Goal: Information Seeking & Learning: Check status

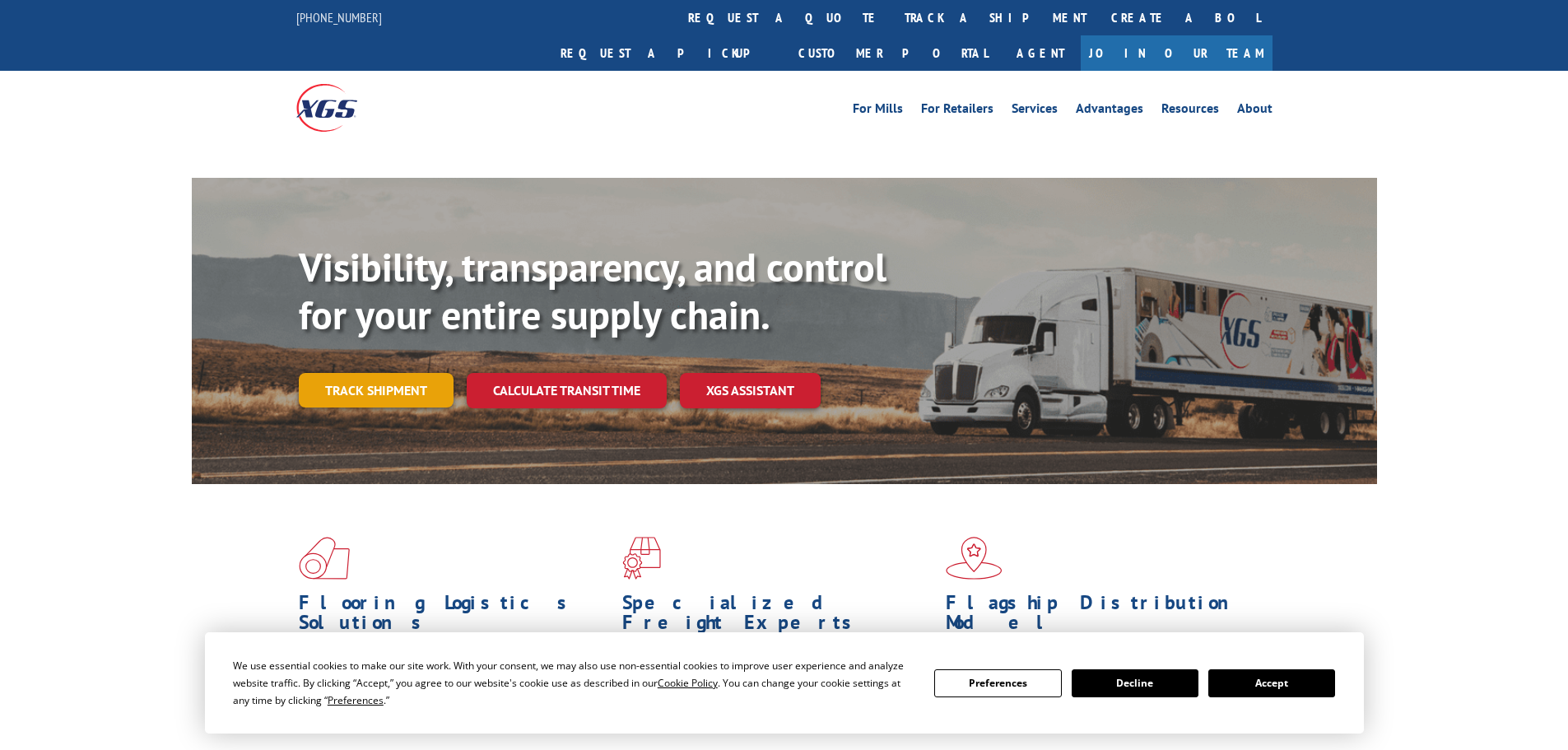
click at [360, 373] on link "Track shipment" at bounding box center [376, 390] width 155 height 34
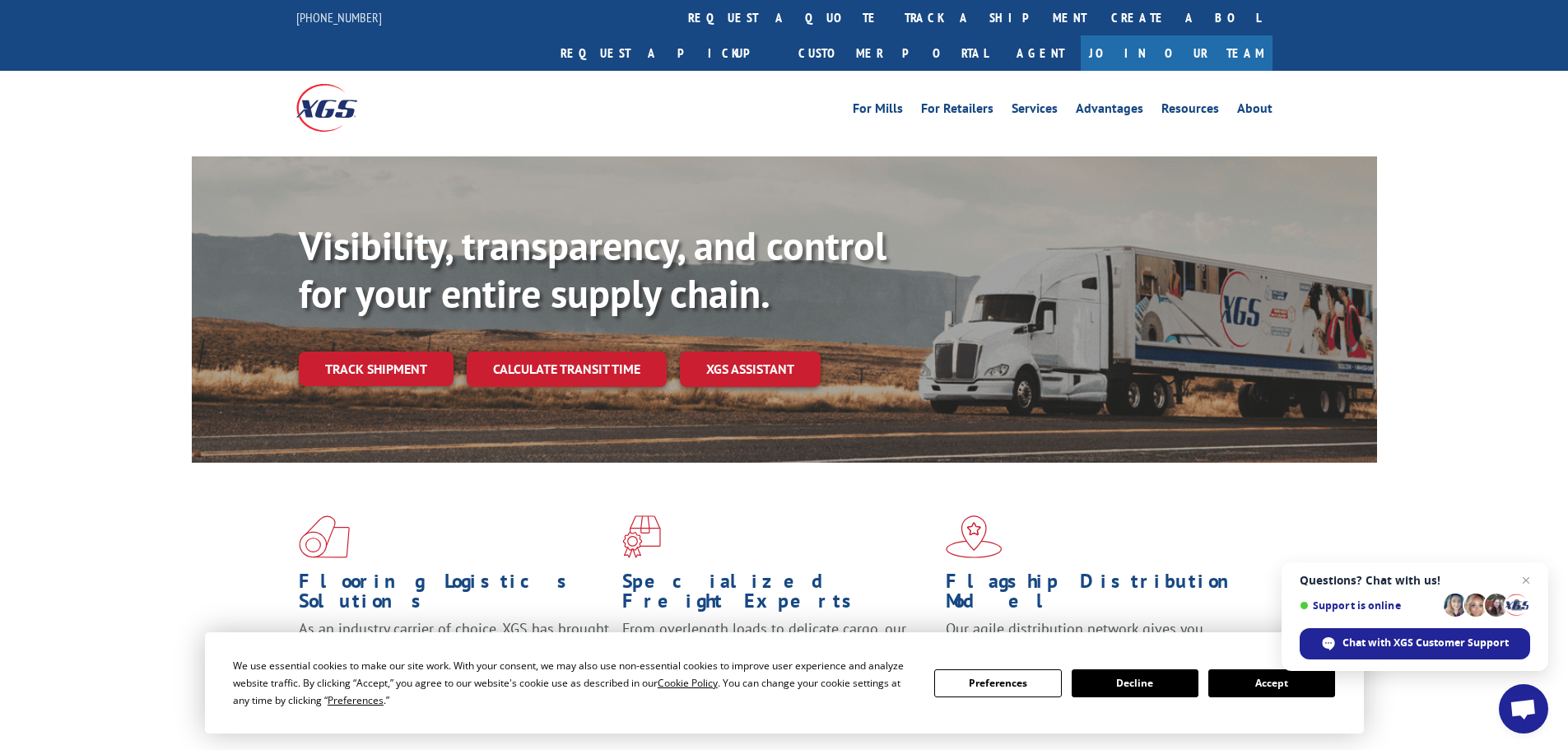
click at [1277, 687] on button "Accept" at bounding box center [1272, 683] width 127 height 28
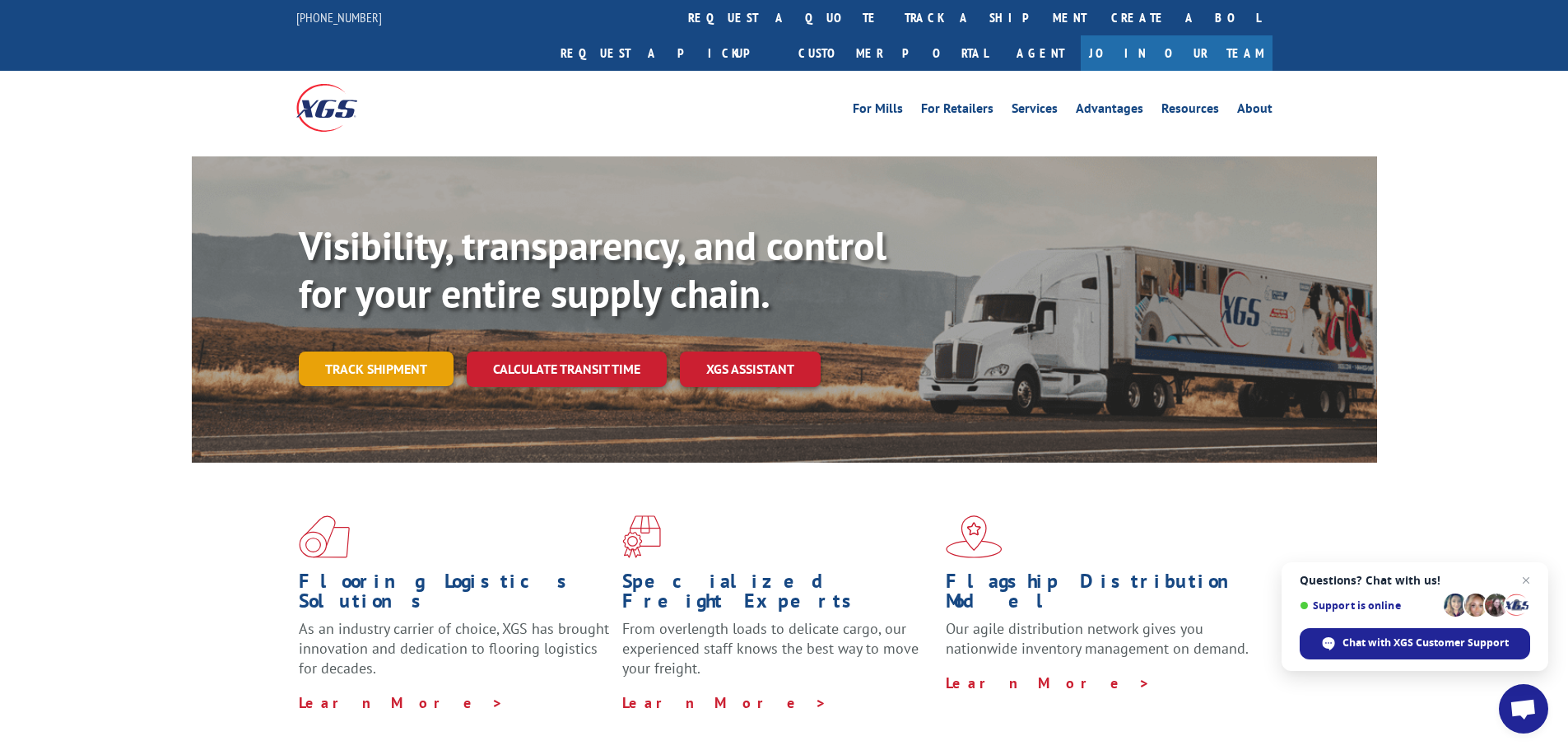
click at [409, 352] on link "Track shipment" at bounding box center [376, 369] width 155 height 34
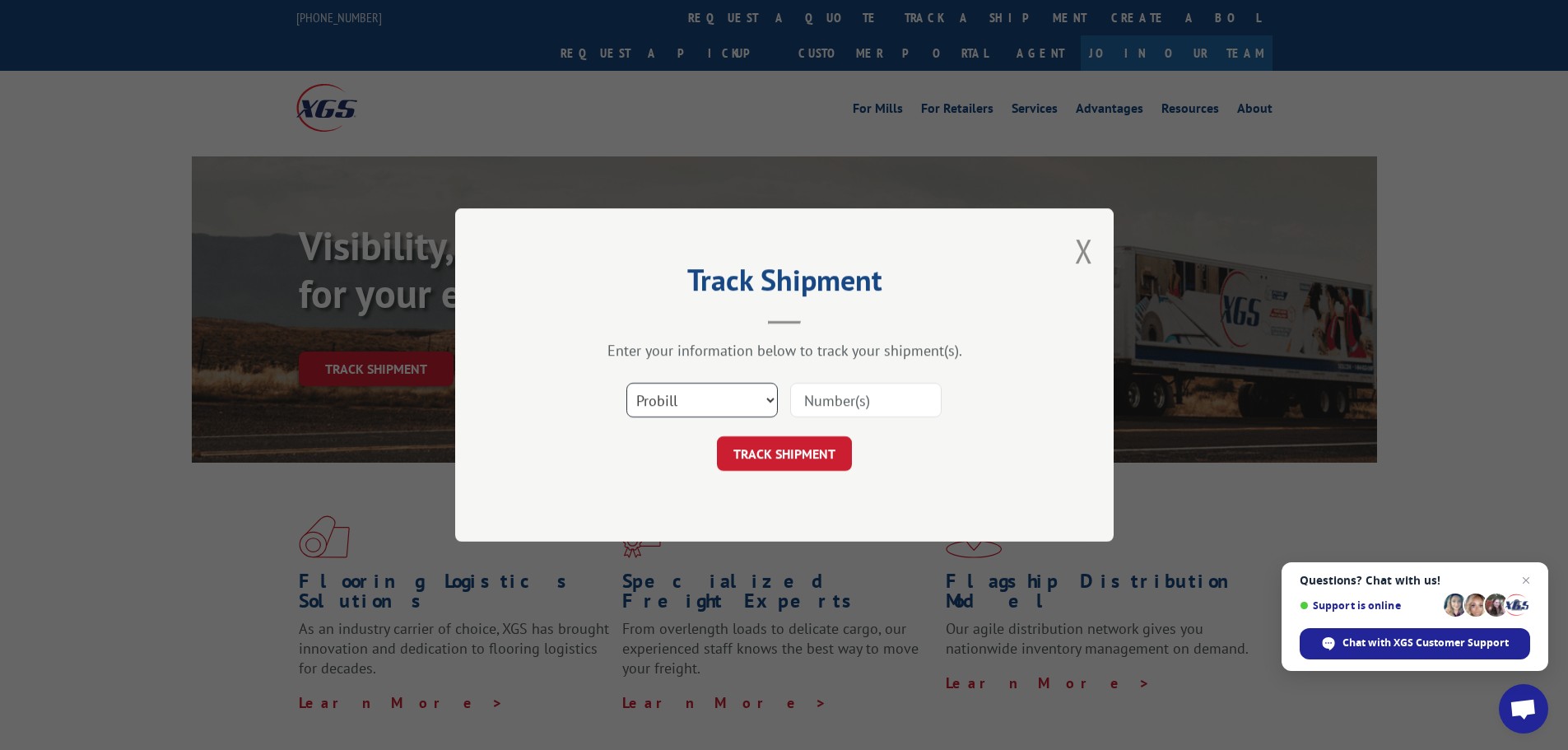
click at [767, 400] on select "Select category... Probill BOL PO" at bounding box center [702, 400] width 152 height 34
select select "bol"
click at [626, 383] on select "Select category... Probill BOL PO" at bounding box center [702, 400] width 152 height 34
click at [838, 400] on input at bounding box center [867, 400] width 152 height 34
paste input "5470641"
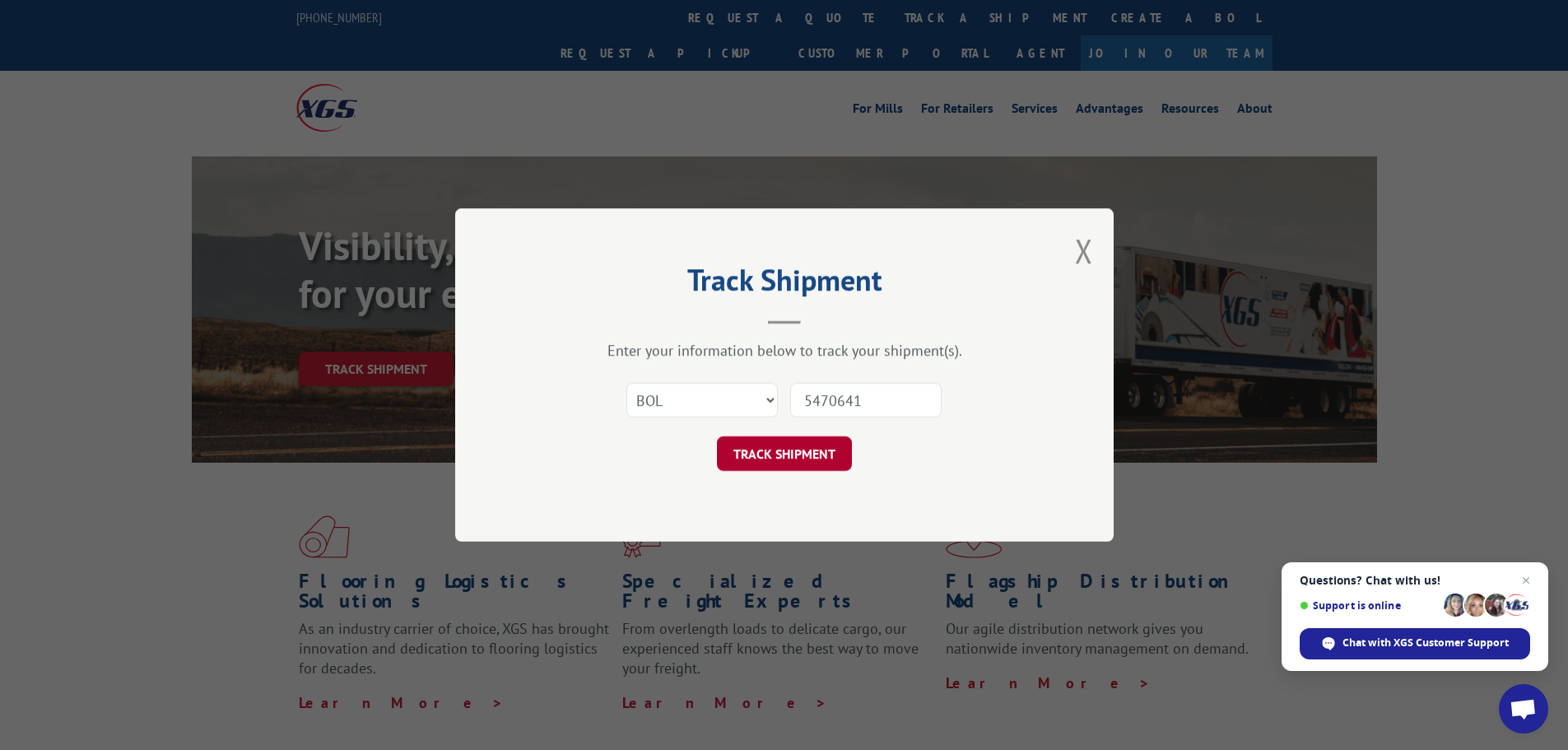
type input "5470641"
click at [825, 462] on button "TRACK SHIPMENT" at bounding box center [784, 454] width 135 height 34
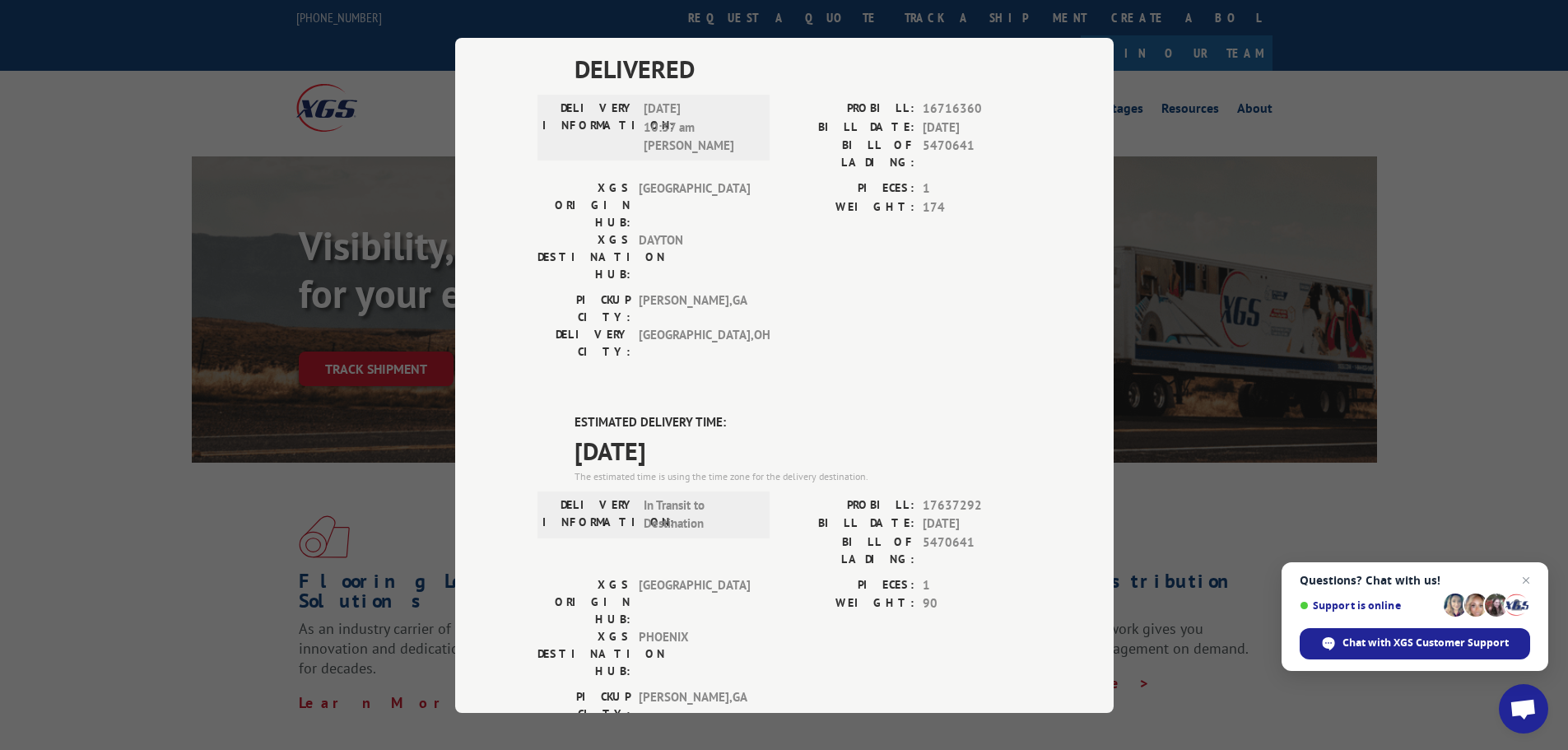
scroll to position [82, 0]
